Goal: Communication & Community: Participate in discussion

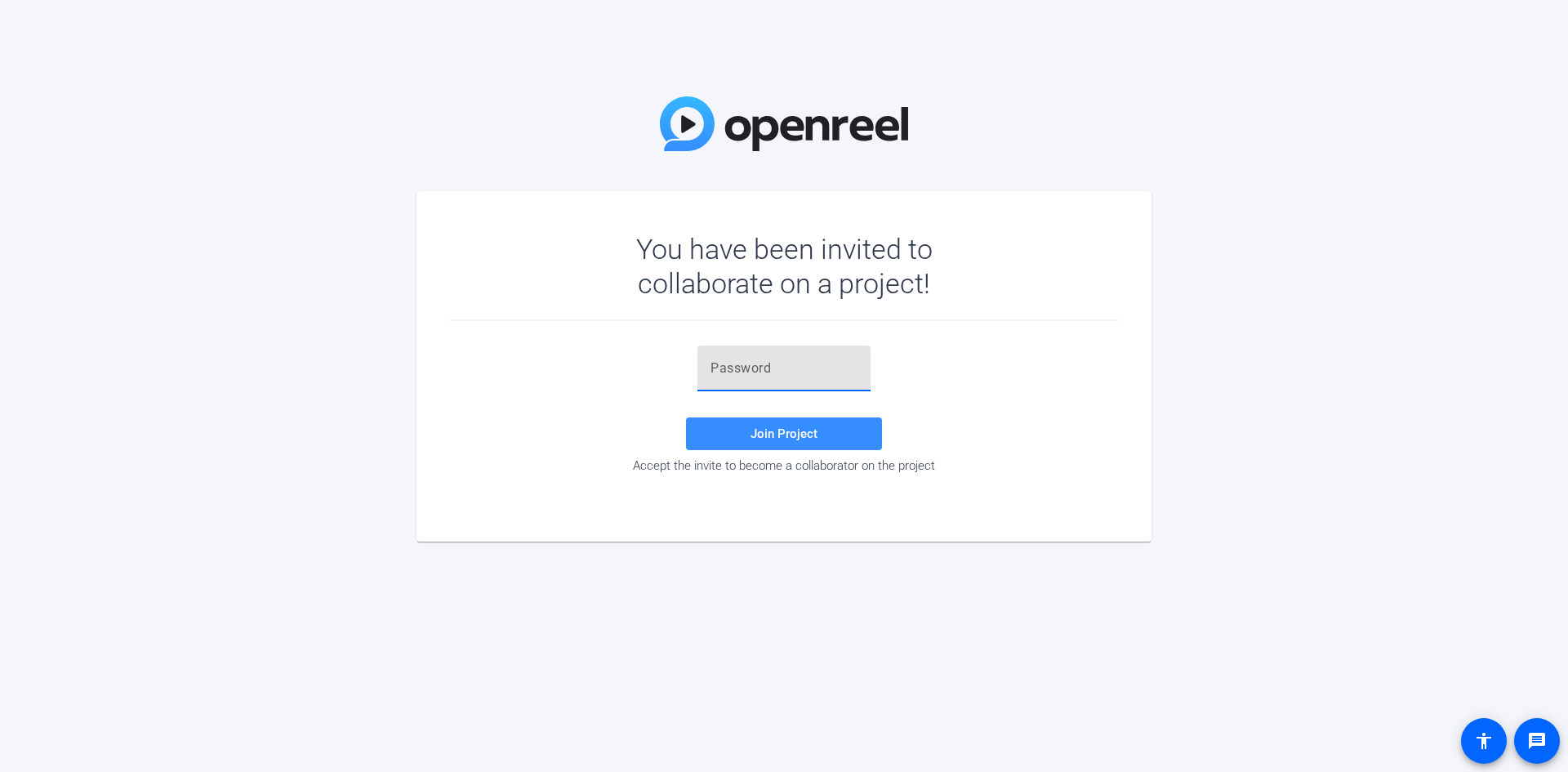
click at [783, 361] on input "text" at bounding box center [784, 368] width 147 height 19
paste input "]}ZKyu"
type input "]}ZKyu"
click at [770, 434] on span "Join Project" at bounding box center [784, 433] width 67 height 15
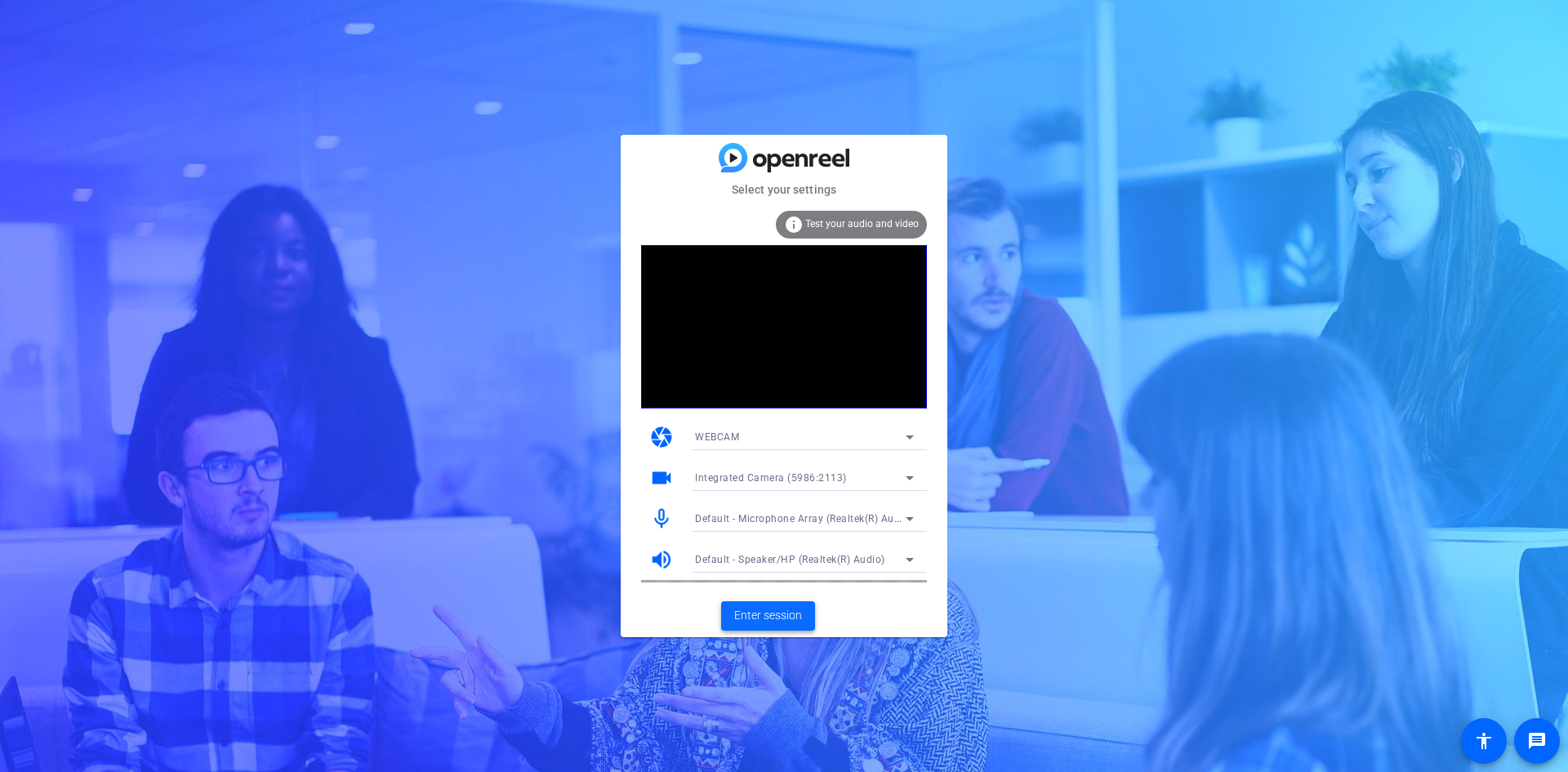
click at [791, 621] on span "Enter session" at bounding box center [768, 616] width 68 height 17
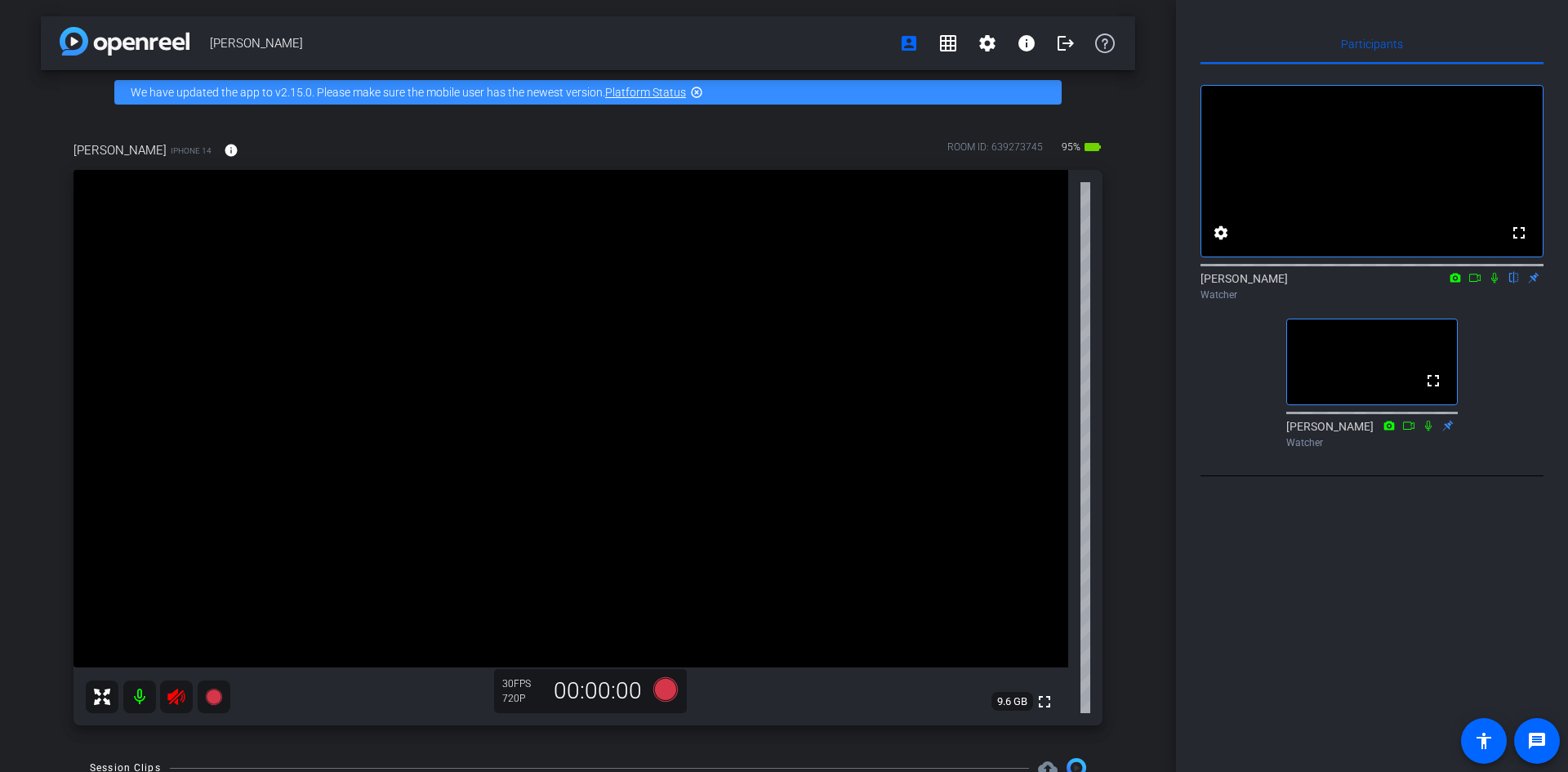
click at [1282, 598] on div "Participants fullscreen settings [PERSON_NAME] flip Watcher fullscreen [PERSON_…" at bounding box center [1373, 386] width 392 height 772
click at [1474, 284] on icon at bounding box center [1475, 278] width 13 height 12
click at [1485, 285] on mat-icon at bounding box center [1495, 277] width 19 height 15
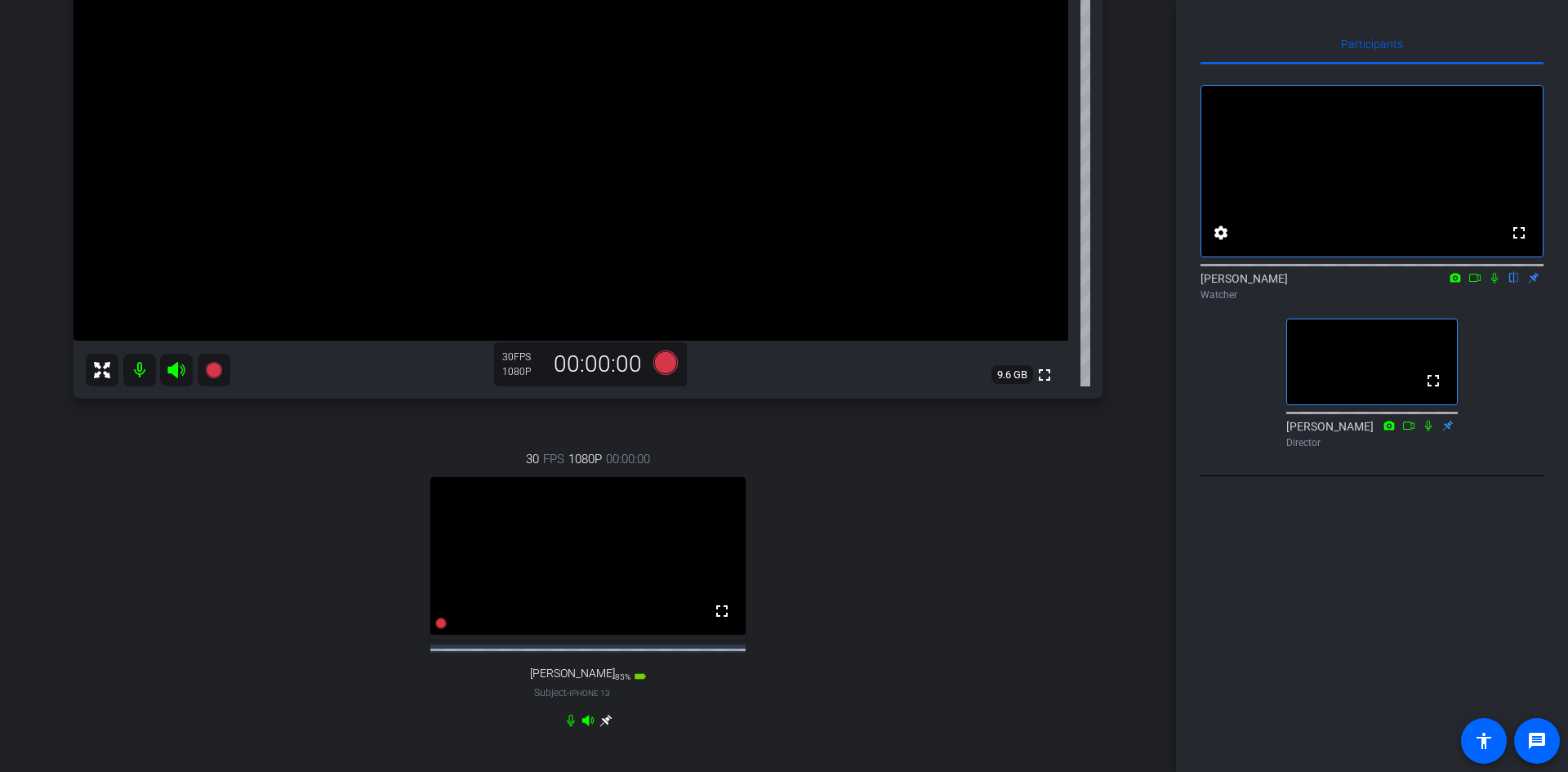
scroll to position [245, 0]
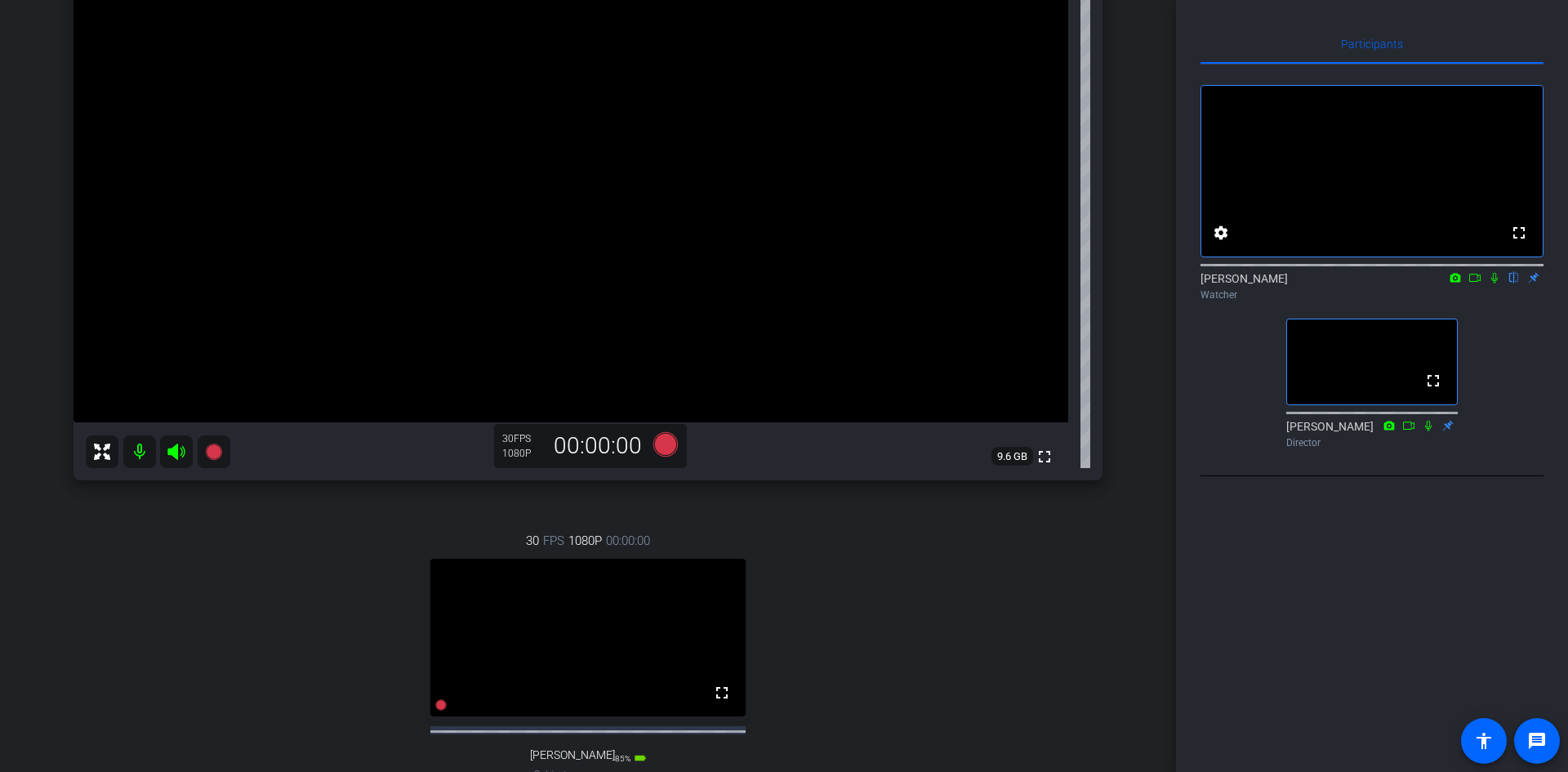
click at [1481, 284] on icon at bounding box center [1475, 278] width 13 height 12
click at [1512, 284] on icon at bounding box center [1514, 278] width 13 height 12
click at [1514, 284] on icon at bounding box center [1514, 278] width 13 height 12
click at [1496, 282] on icon at bounding box center [1494, 277] width 9 height 9
click at [1469, 284] on icon at bounding box center [1475, 278] width 13 height 12
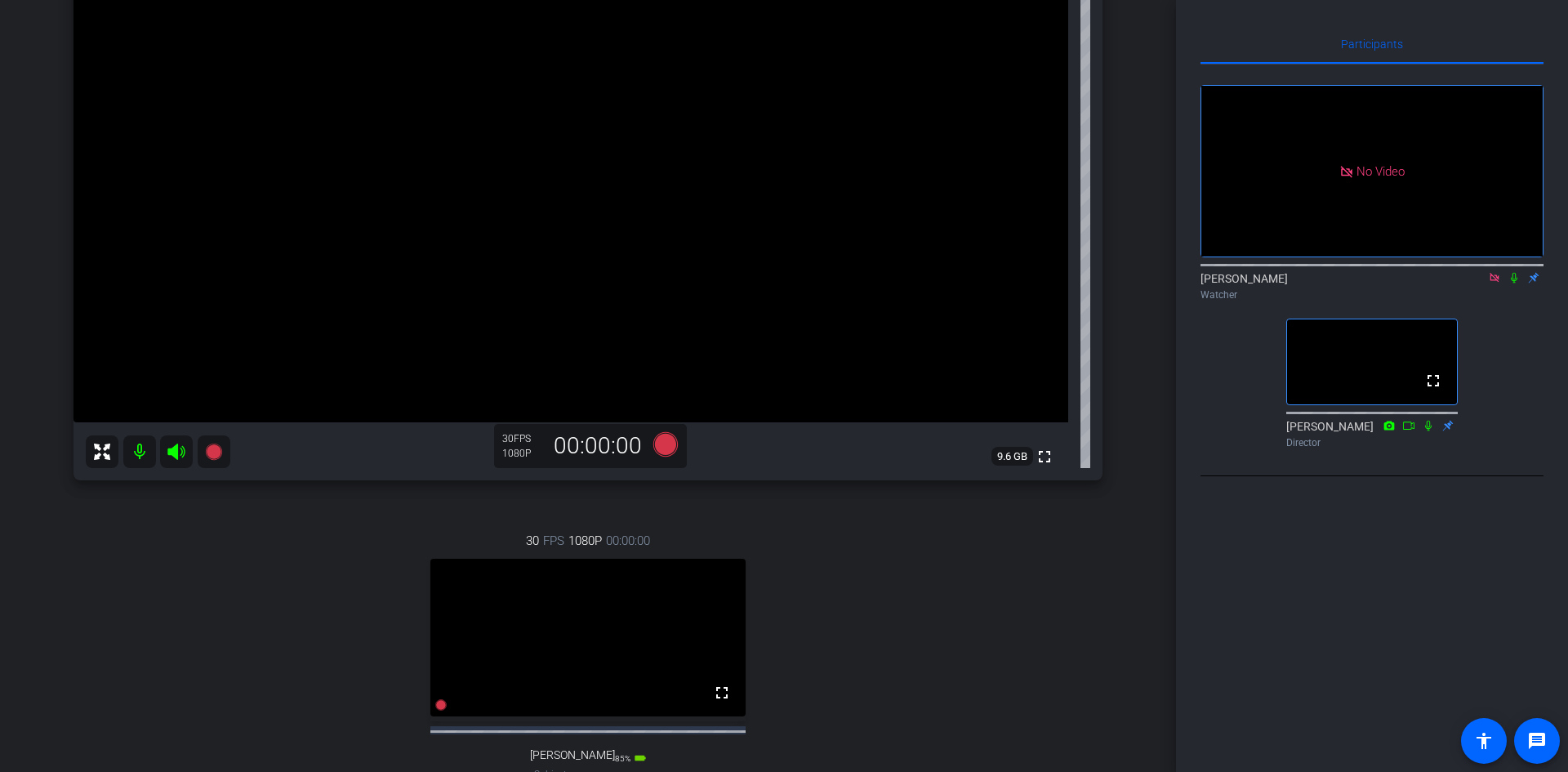
click at [1513, 284] on icon at bounding box center [1514, 278] width 13 height 12
click at [1511, 284] on icon at bounding box center [1514, 278] width 13 height 12
click at [1498, 282] on icon at bounding box center [1494, 277] width 9 height 9
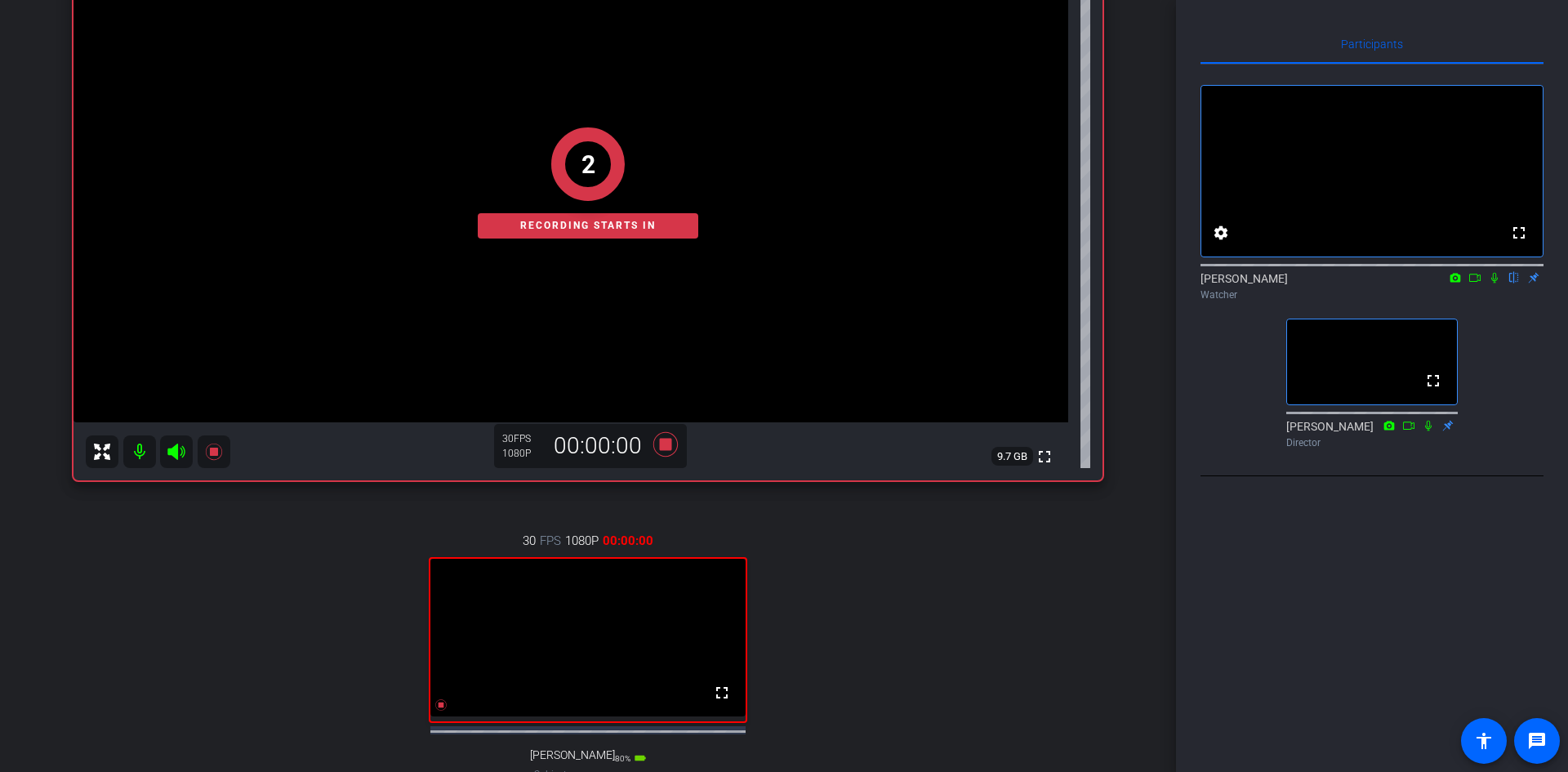
click at [1477, 284] on icon at bounding box center [1475, 278] width 13 height 12
click at [1515, 284] on icon at bounding box center [1514, 278] width 13 height 12
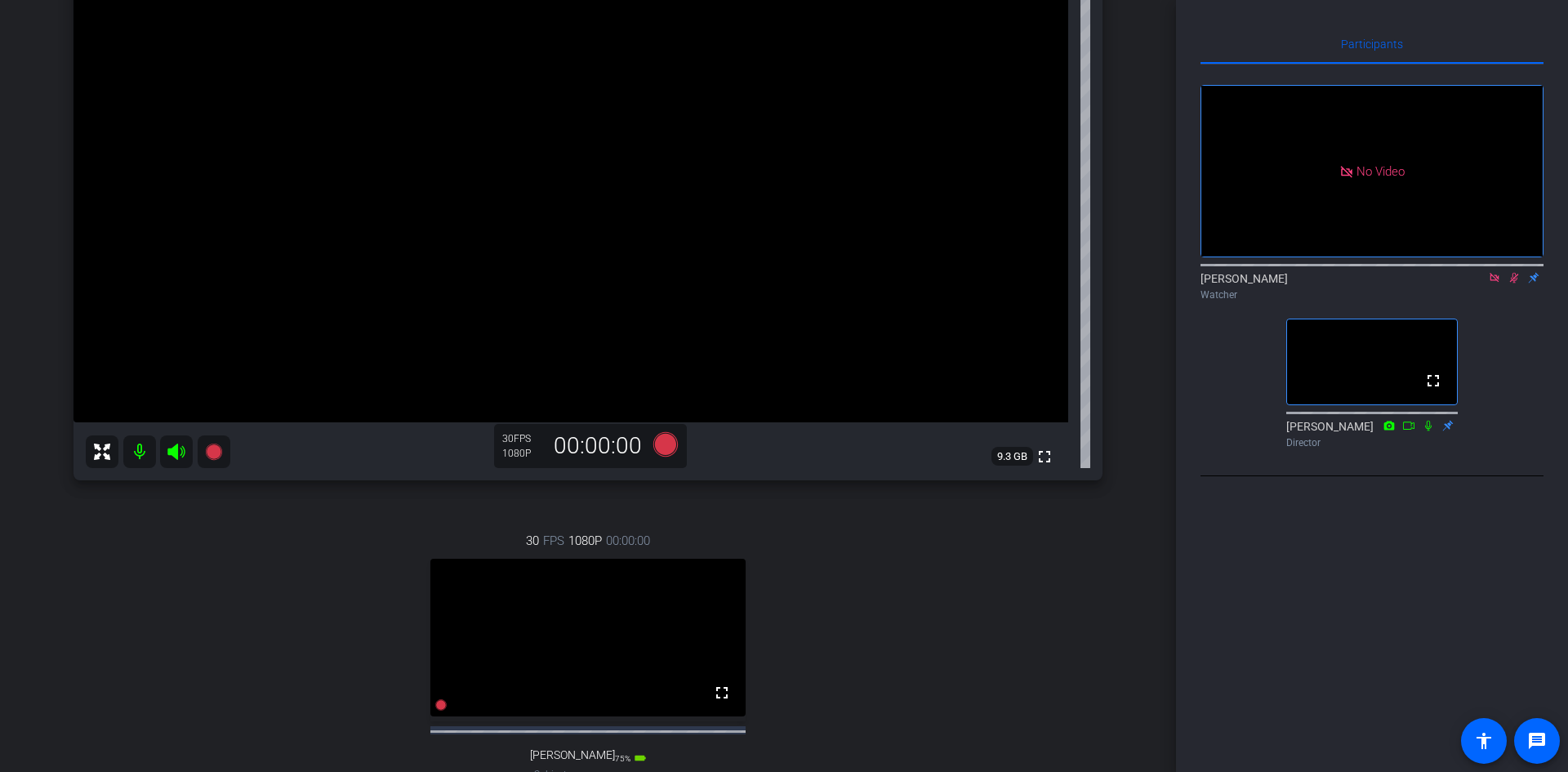
click at [1517, 284] on icon at bounding box center [1515, 278] width 9 height 11
click at [1497, 284] on icon at bounding box center [1494, 278] width 13 height 12
click at [1474, 285] on mat-icon at bounding box center [1475, 277] width 19 height 15
click at [1513, 284] on icon at bounding box center [1515, 278] width 7 height 11
click at [1501, 285] on mat-icon at bounding box center [1495, 277] width 19 height 15
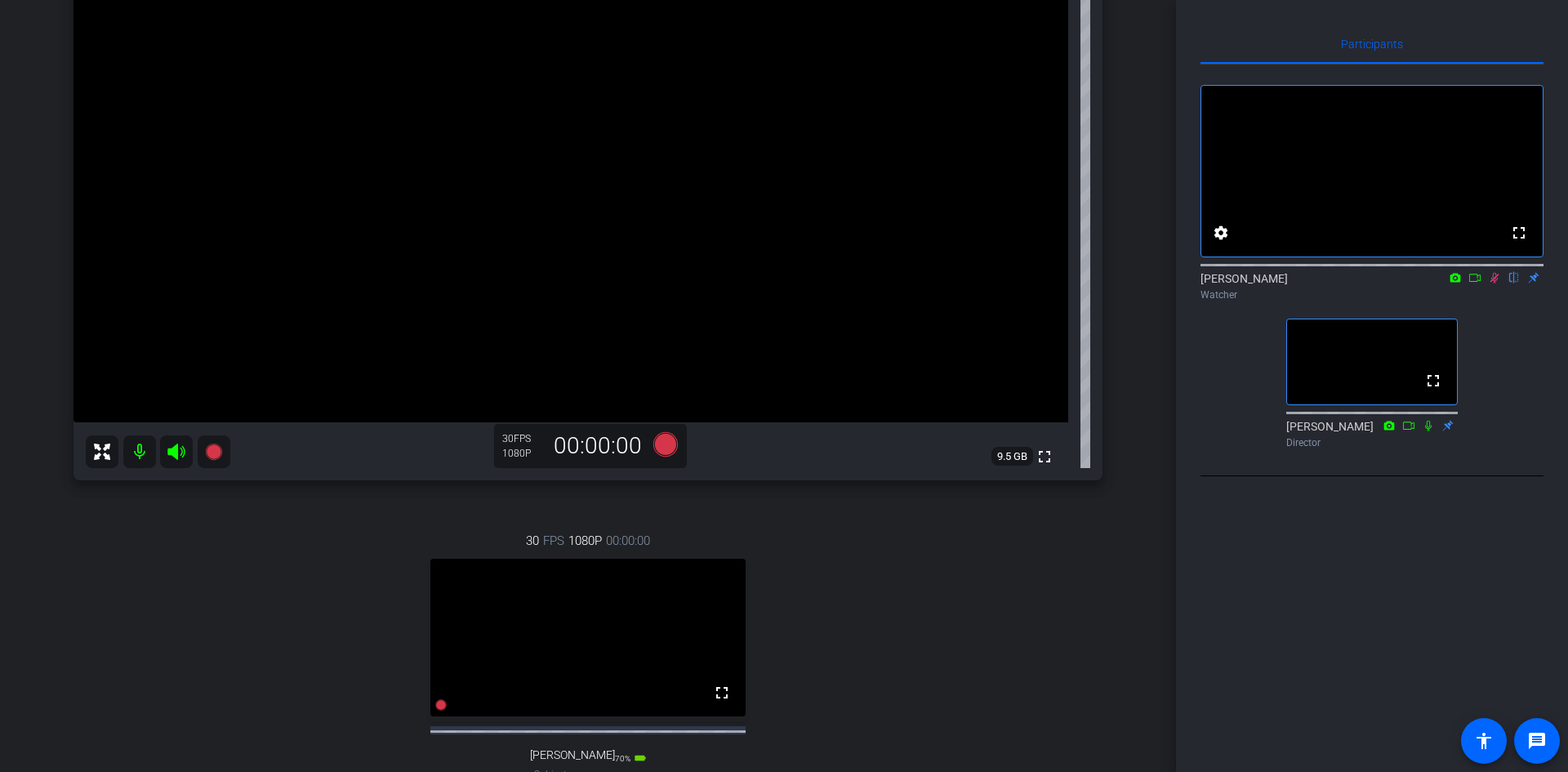
click at [1492, 284] on icon at bounding box center [1494, 278] width 13 height 12
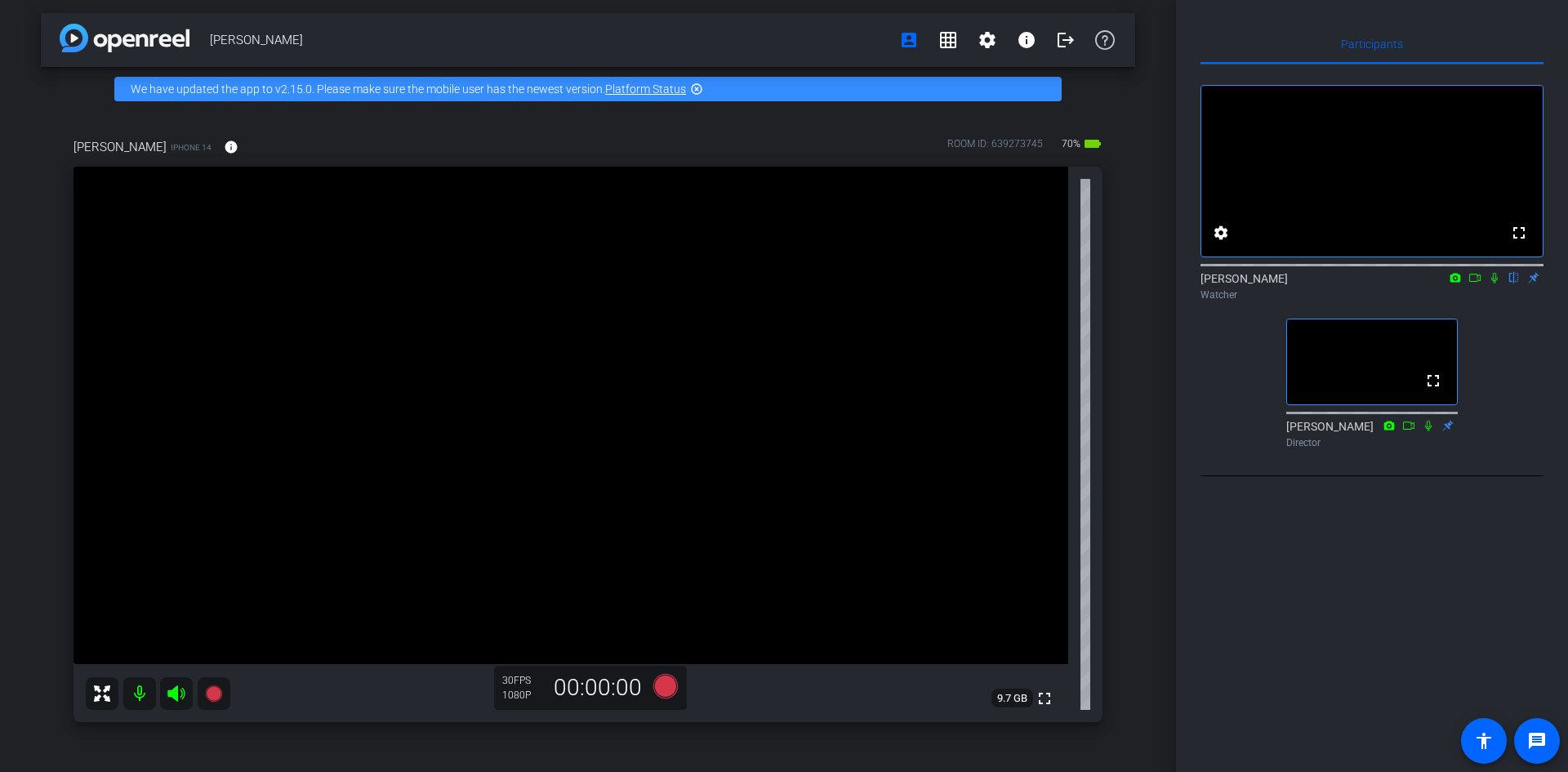
scroll to position [0, 0]
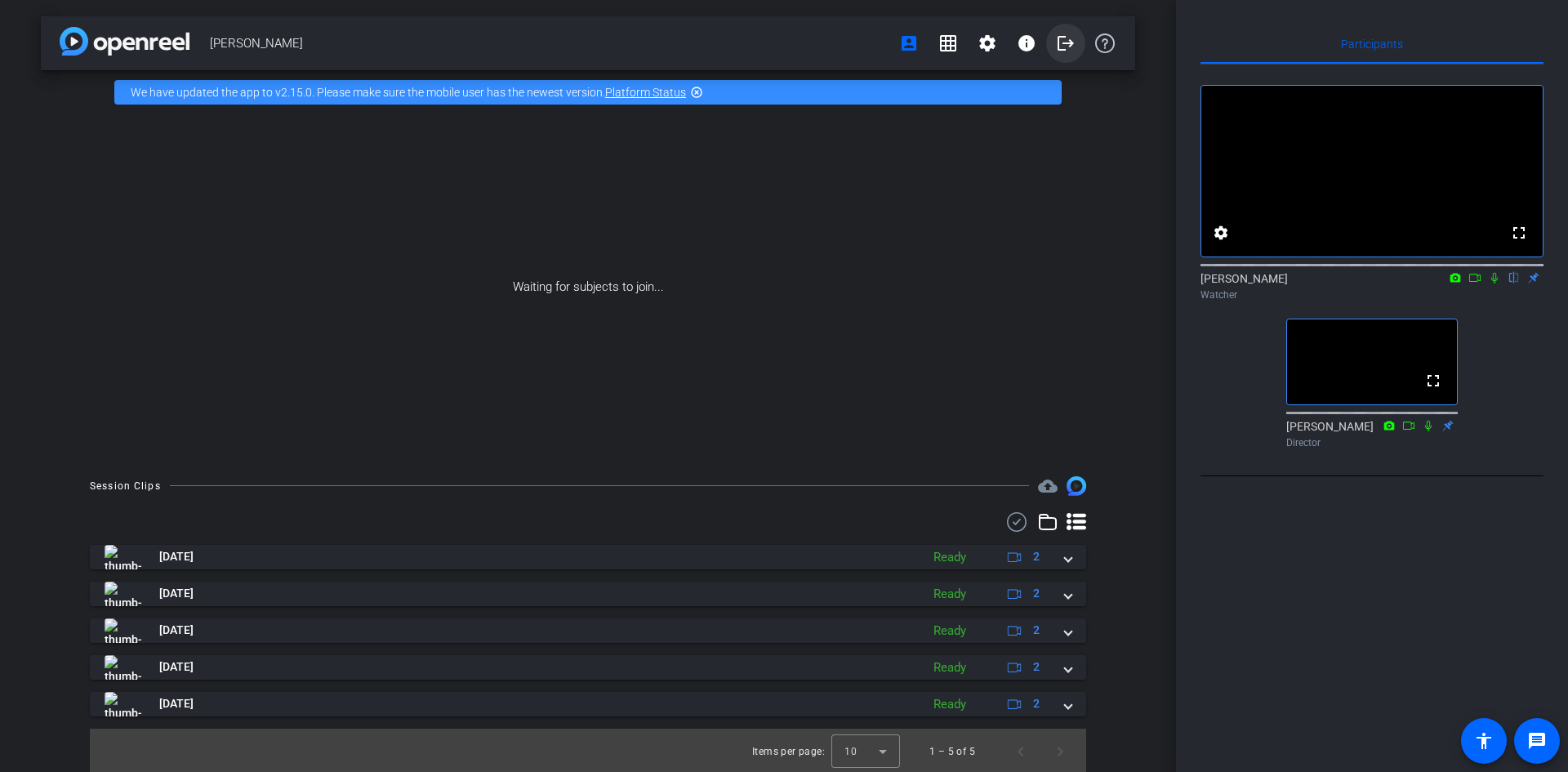
click at [1057, 44] on mat-icon "logout" at bounding box center [1066, 43] width 19 height 19
